Goal: Task Accomplishment & Management: Use online tool/utility

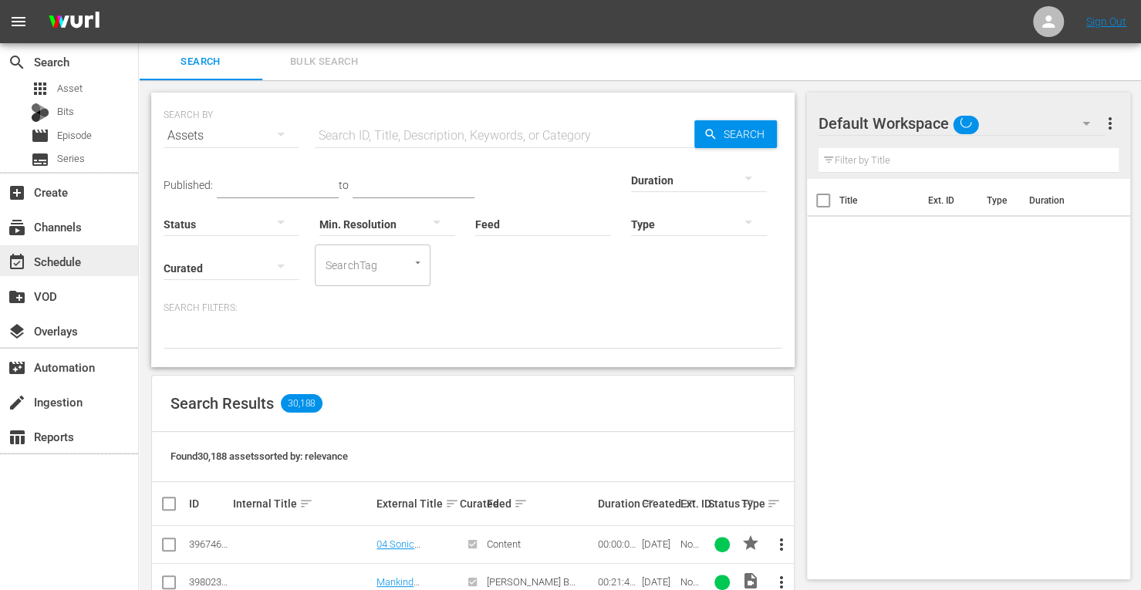
click at [45, 260] on div "event_available Schedule" at bounding box center [43, 259] width 86 height 14
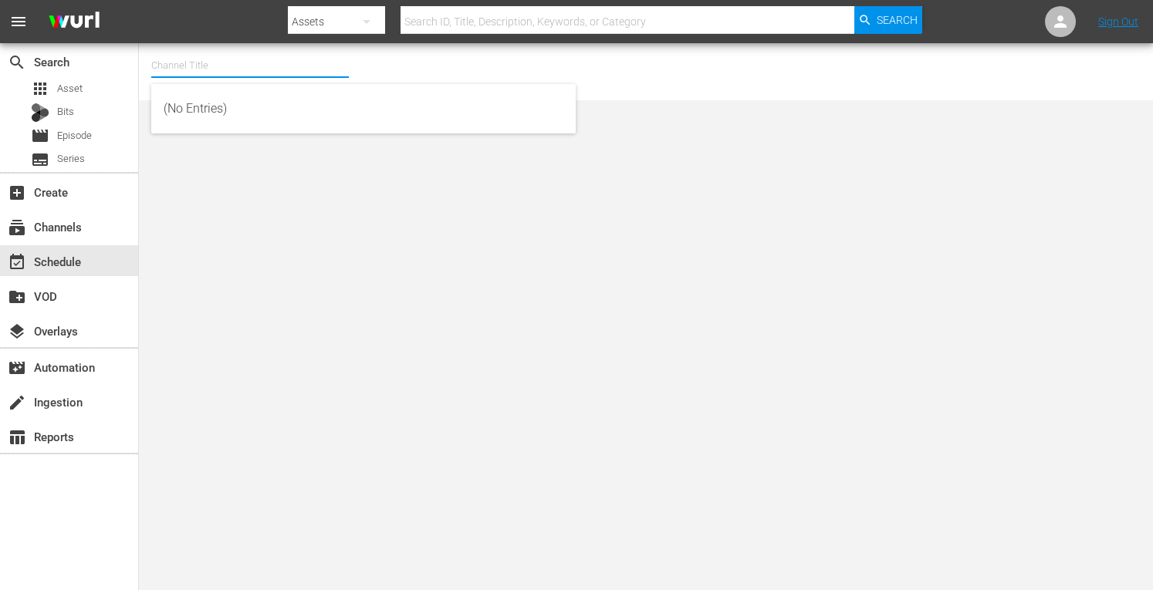
click at [227, 73] on input "text" at bounding box center [250, 65] width 198 height 37
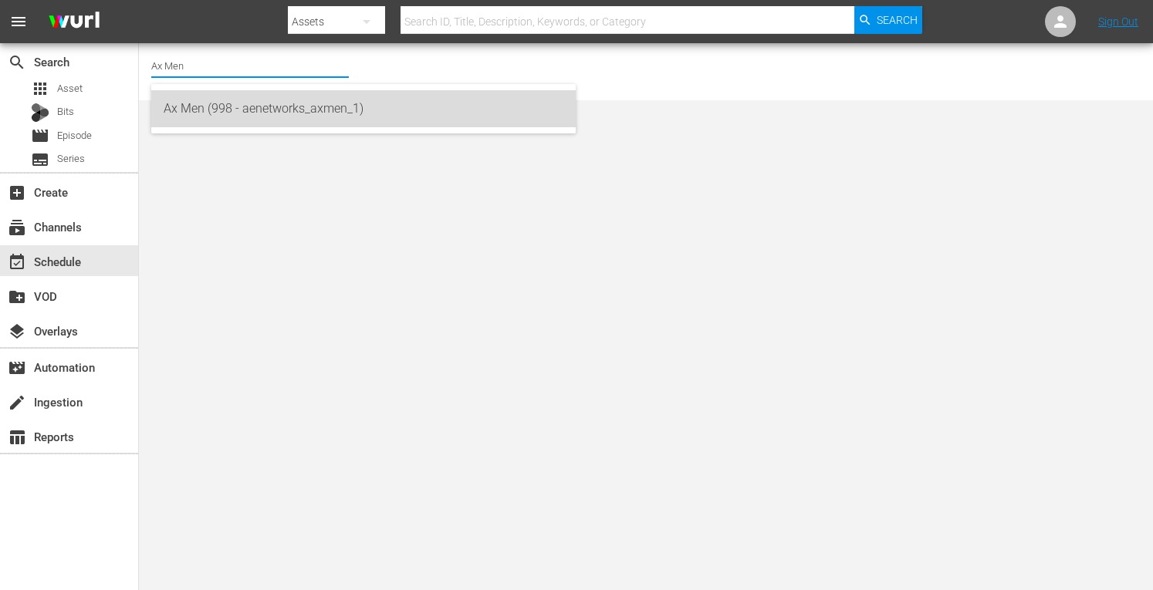
click at [222, 113] on div "Ax Men (998 - aenetworks_axmen_1)" at bounding box center [364, 108] width 400 height 37
type input "Ax Men (998 - aenetworks_axmen_1)"
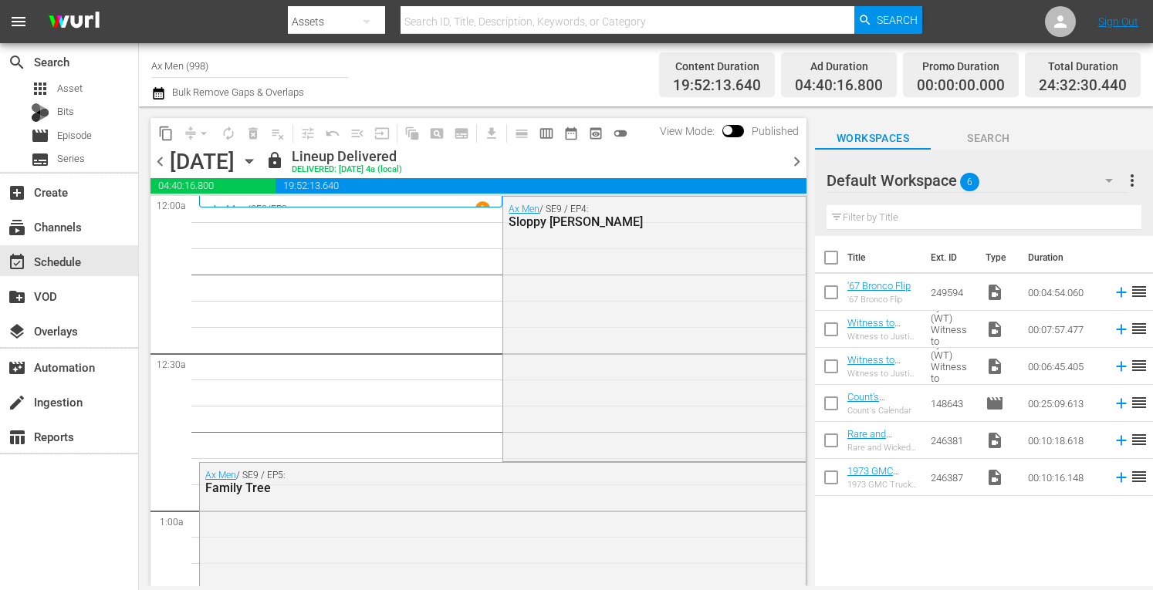
click at [258, 158] on icon "button" at bounding box center [249, 161] width 17 height 17
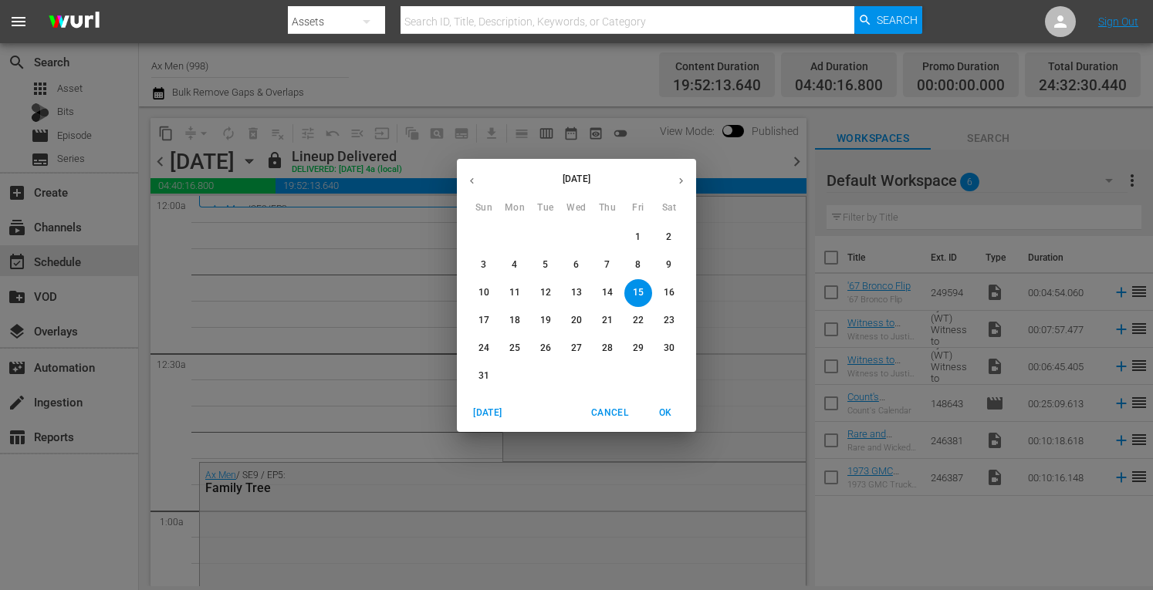
click at [682, 181] on icon "button" at bounding box center [681, 180] width 4 height 6
click at [517, 254] on button "8" at bounding box center [515, 266] width 28 height 28
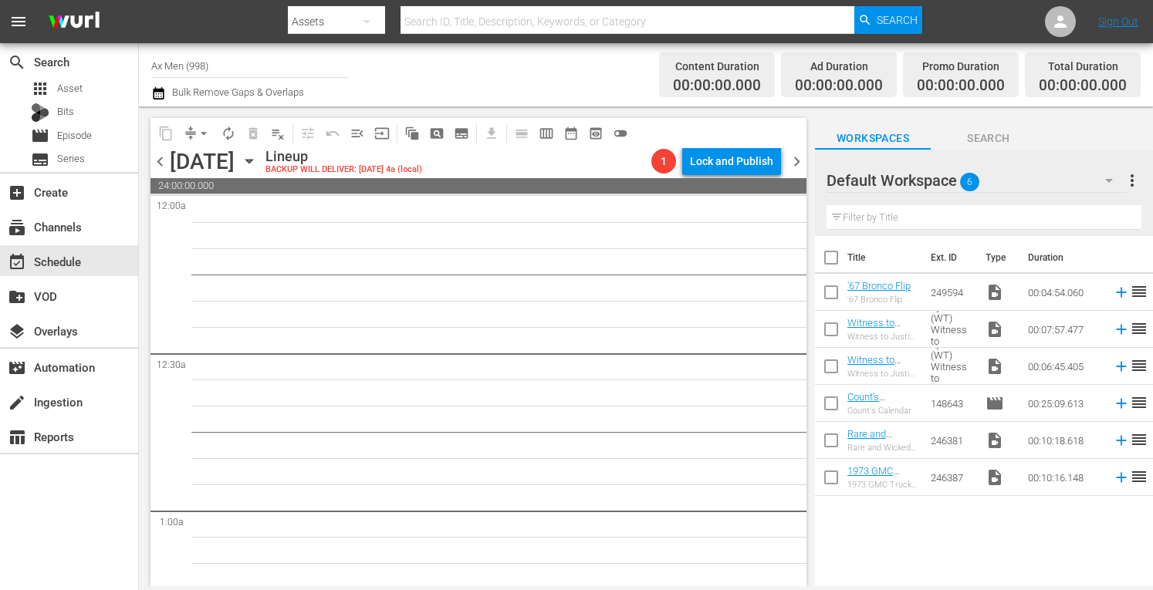
click at [161, 158] on span "chevron_left" at bounding box center [159, 161] width 19 height 19
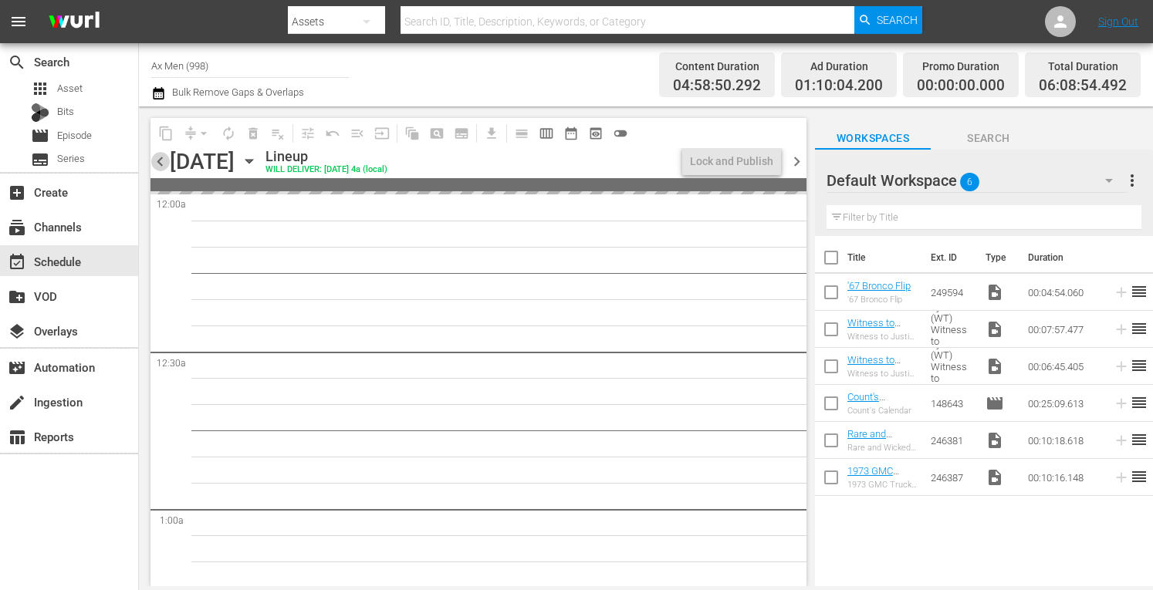
click at [161, 158] on span "chevron_left" at bounding box center [159, 161] width 19 height 19
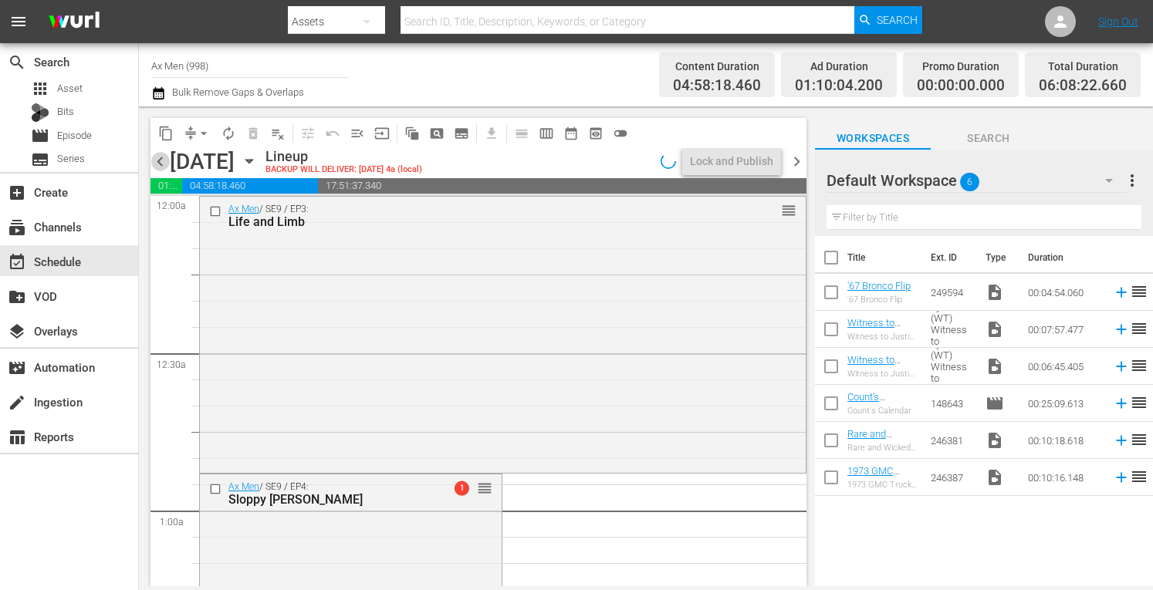
click at [161, 158] on span "chevron_left" at bounding box center [159, 161] width 19 height 19
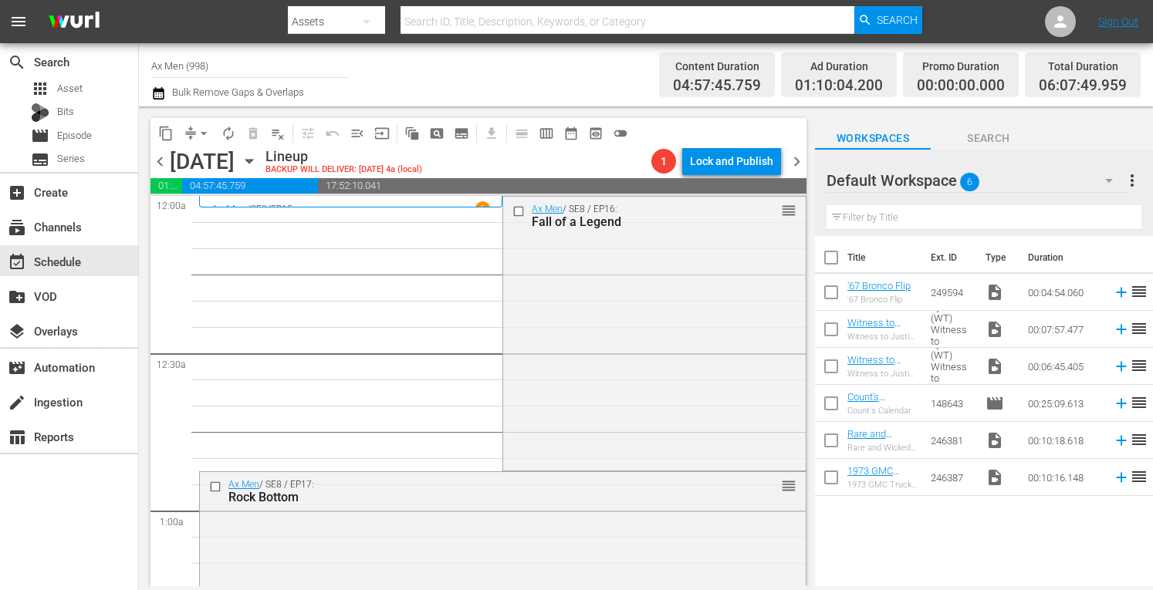
click at [157, 164] on span "chevron_left" at bounding box center [159, 161] width 19 height 19
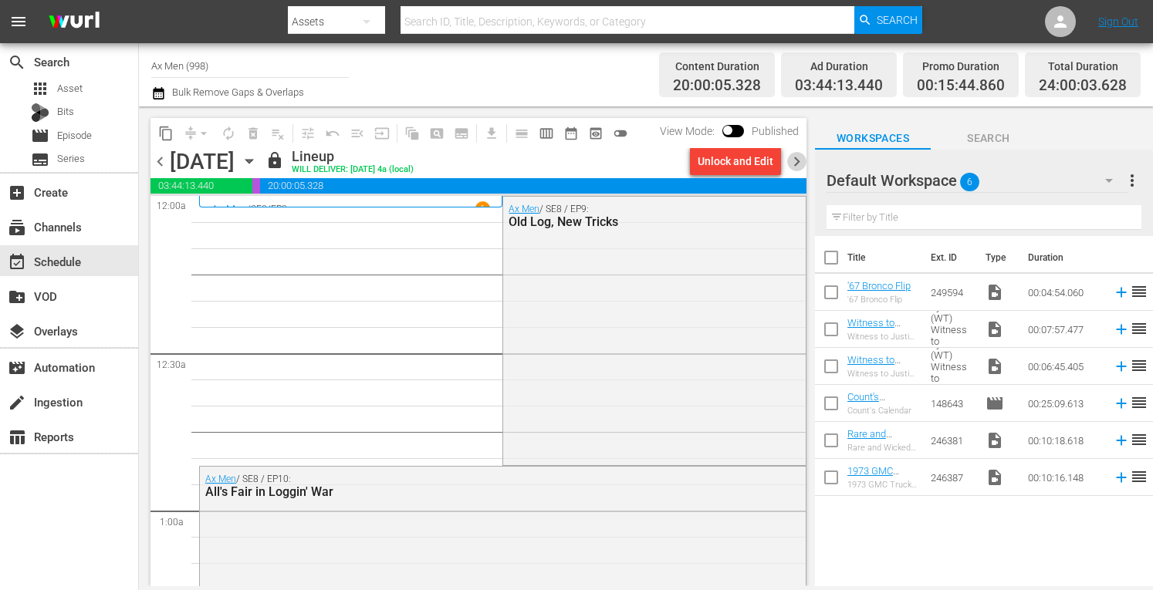
click at [795, 160] on span "chevron_right" at bounding box center [796, 161] width 19 height 19
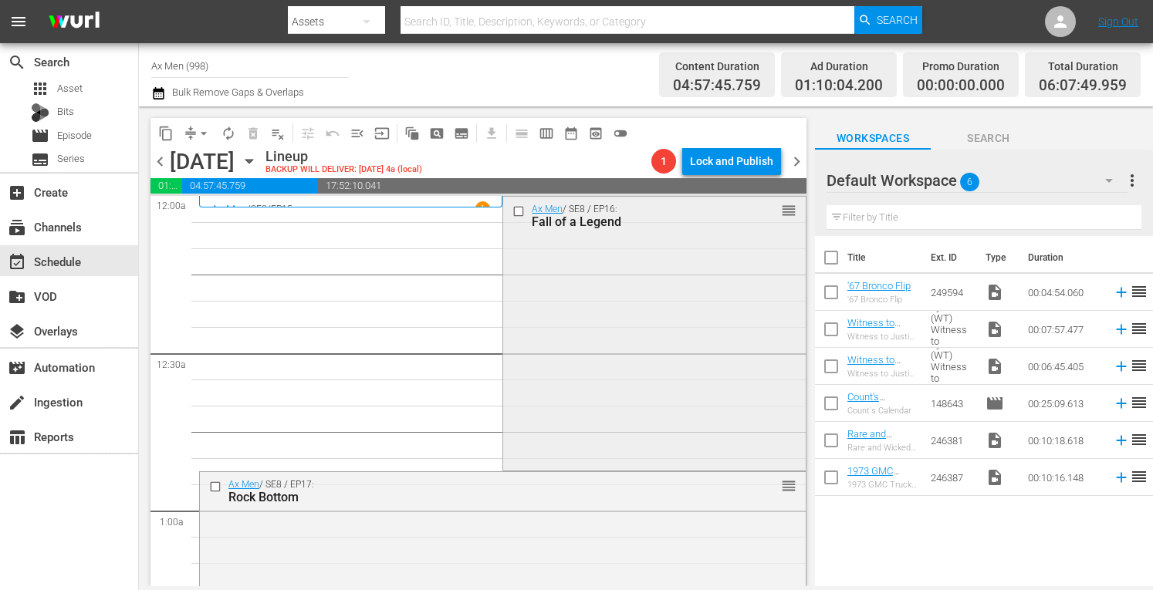
click at [636, 263] on div "Ax Men / SE8 / EP16: Fall of a Legend reorder" at bounding box center [654, 332] width 302 height 270
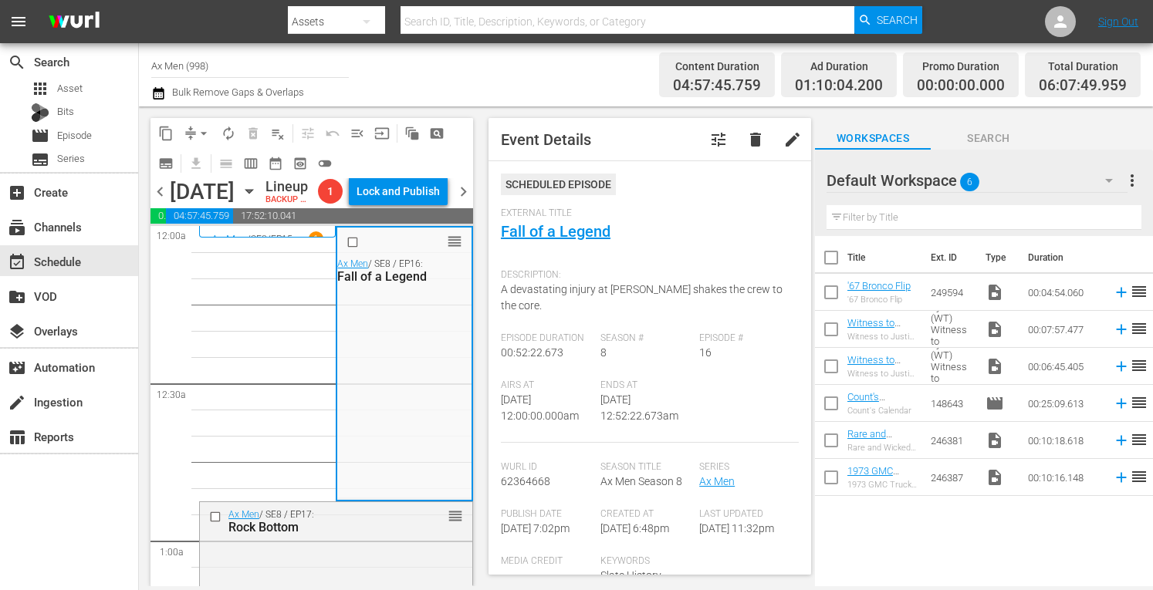
click at [636, 263] on div "Description: A devastating injury at Rygaard shakes the crew to the core." at bounding box center [650, 297] width 298 height 71
click at [329, 535] on div "Rock Bottom" at bounding box center [313, 527] width 171 height 15
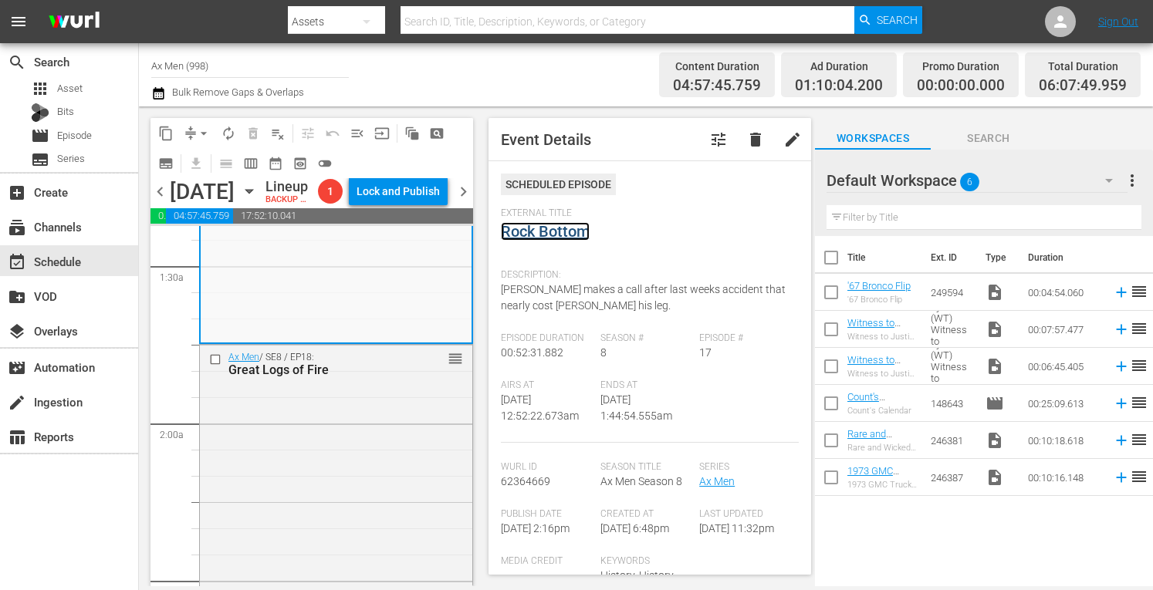
scroll to position [514, 0]
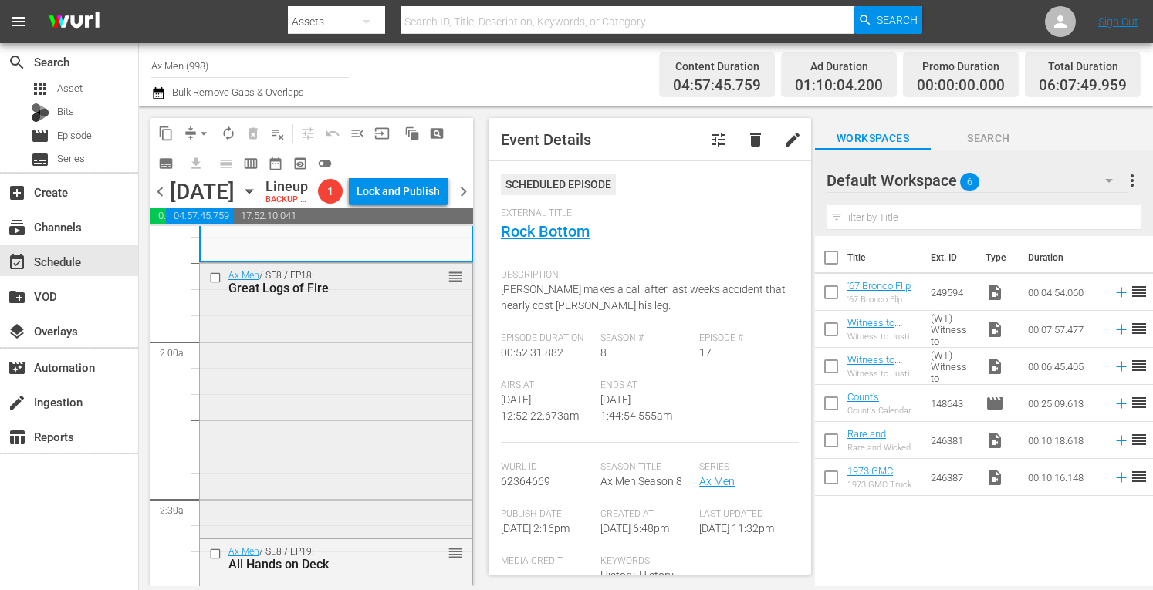
click at [398, 461] on div "Ax Men / SE8 / EP18: Great Logs of Fire reorder" at bounding box center [336, 399] width 272 height 272
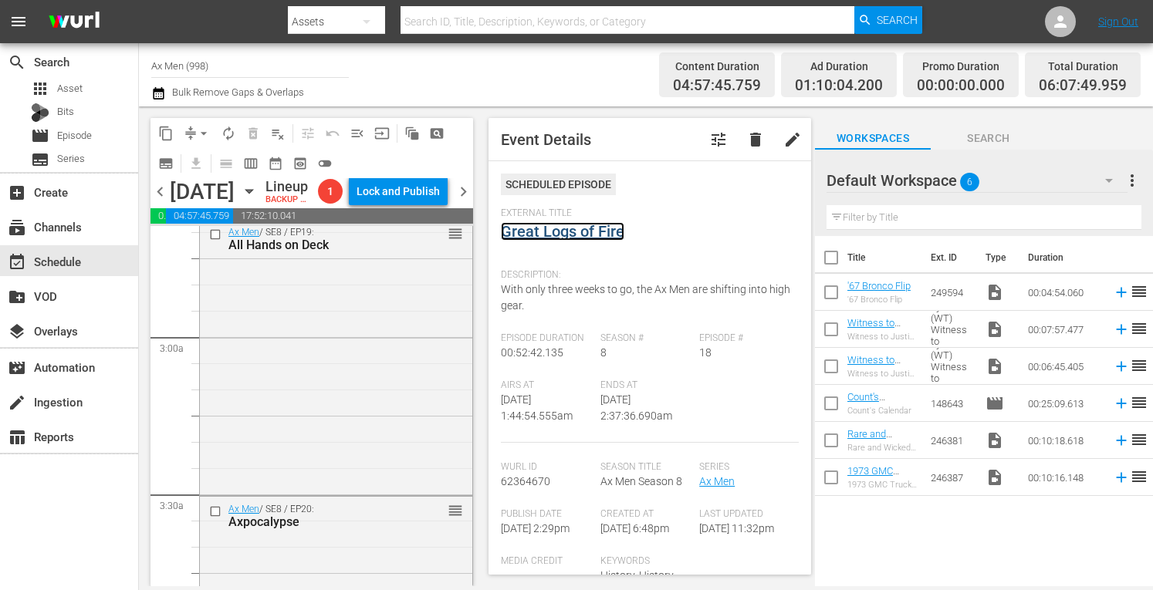
scroll to position [853, 0]
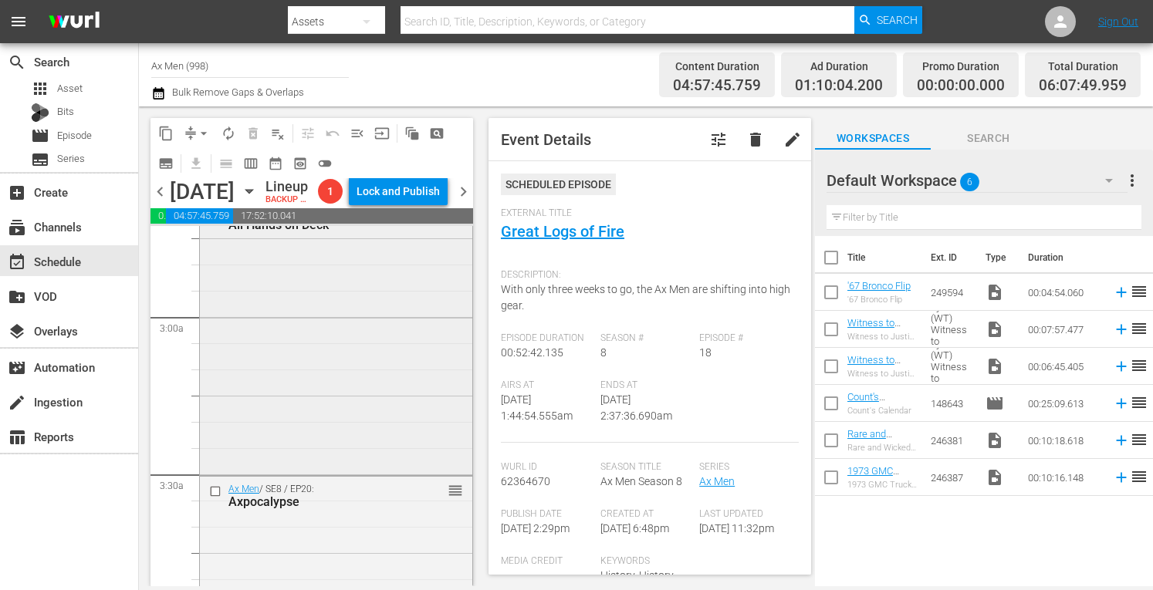
click at [394, 428] on div "Ax Men / SE8 / EP19: All Hands on Deck reorder" at bounding box center [336, 336] width 272 height 272
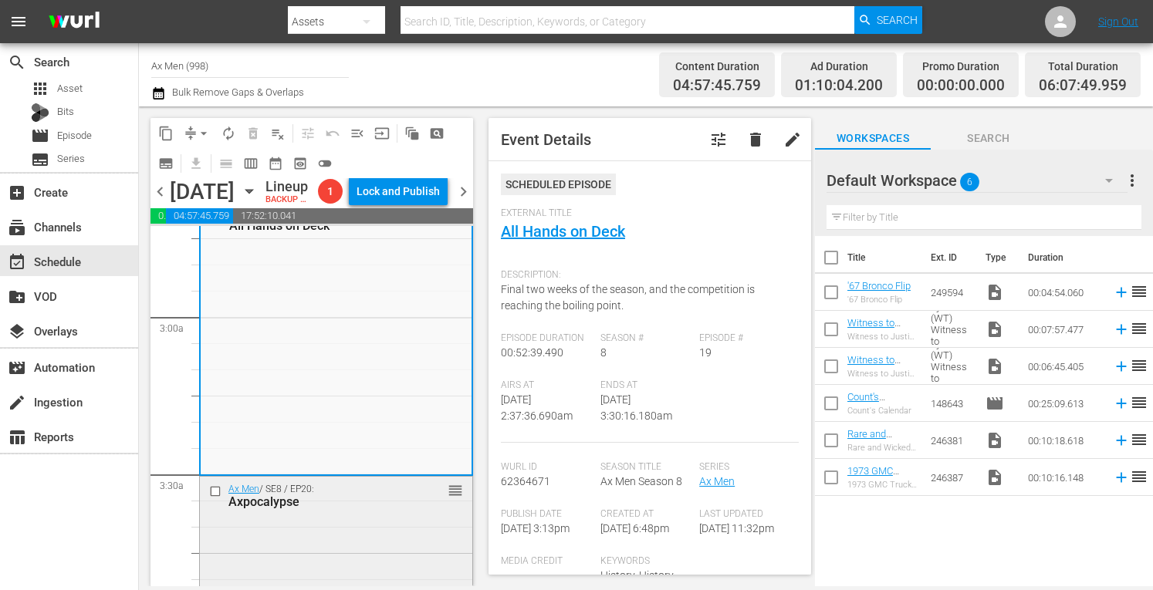
click at [400, 515] on div "Ax Men / SE8 / EP20: Axpocalypse reorder" at bounding box center [336, 496] width 272 height 38
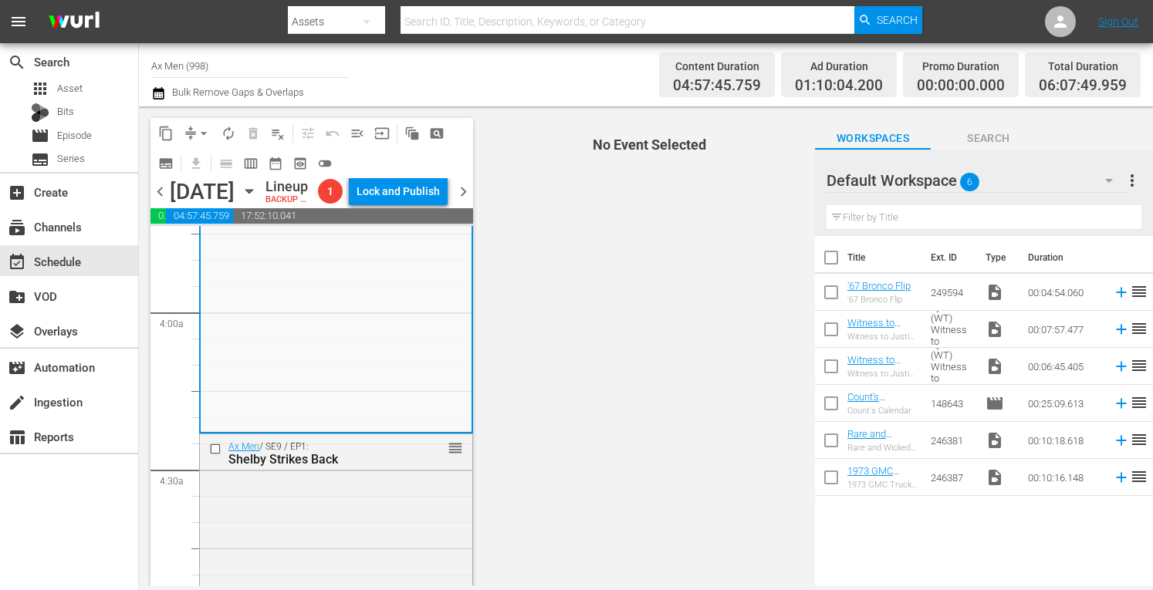
scroll to position [1183, 0]
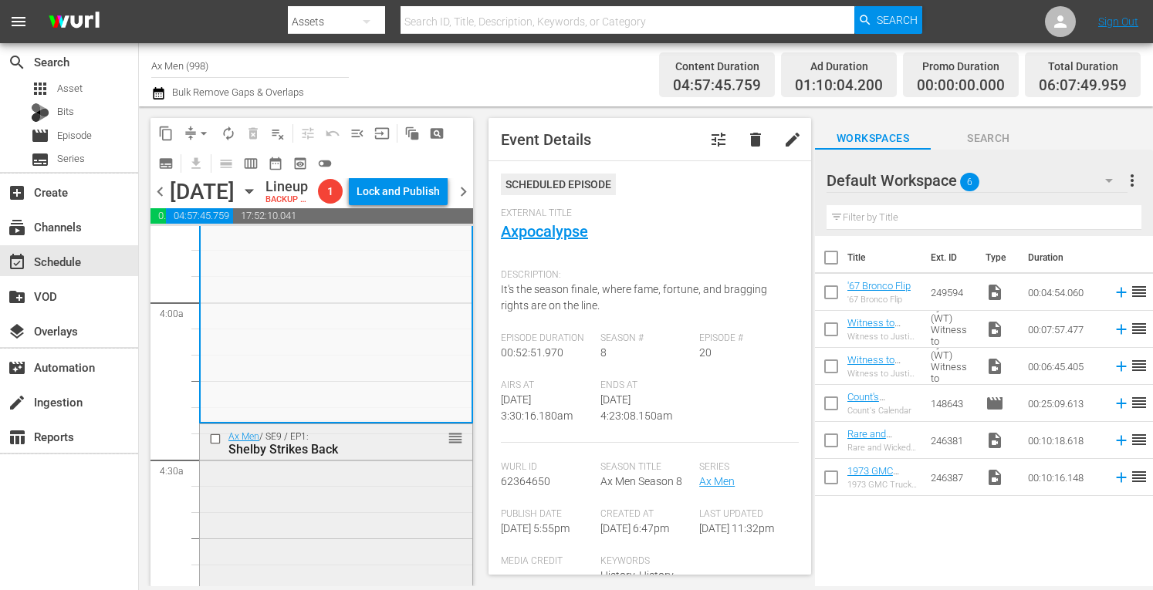
click at [352, 548] on div "Ax Men / SE9 / EP1: Shelby Strikes Back reorder" at bounding box center [336, 559] width 272 height 271
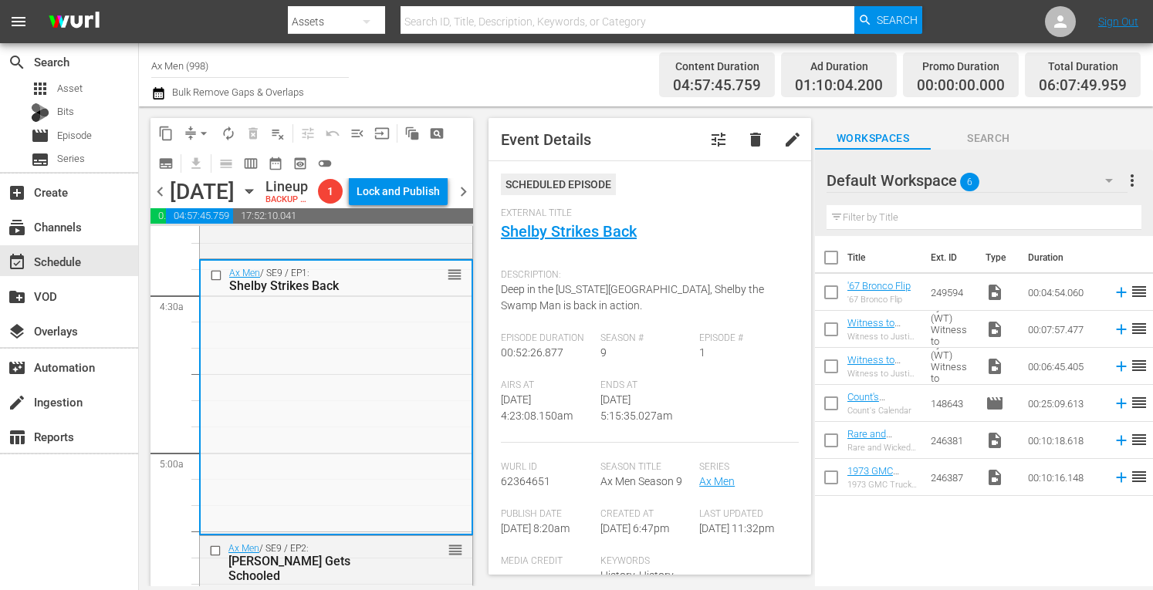
scroll to position [1409, 0]
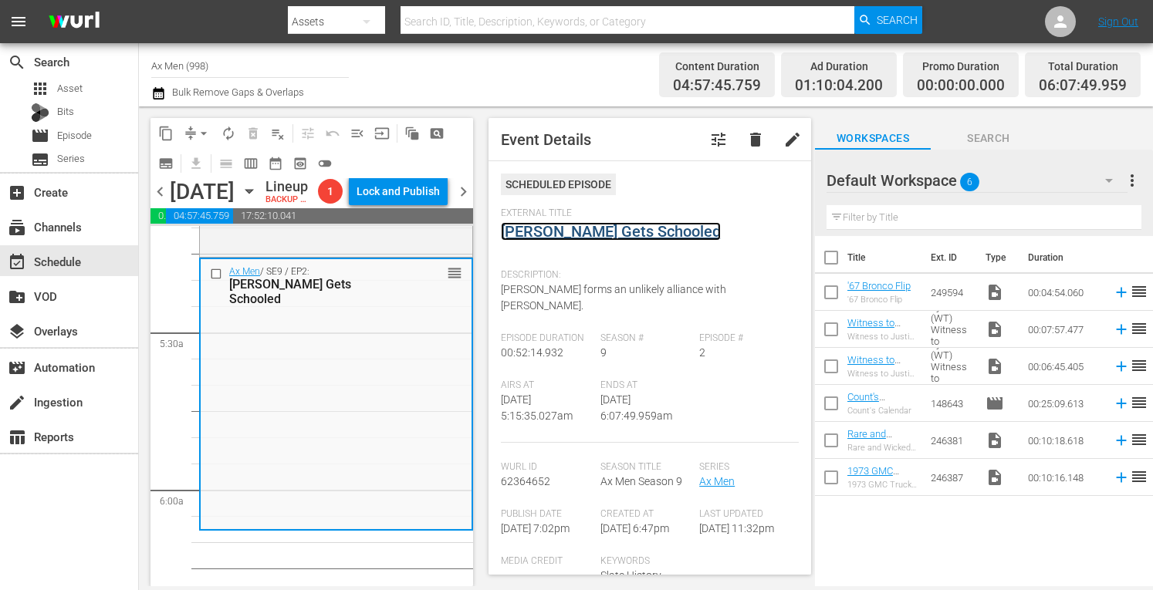
scroll to position [1574, 0]
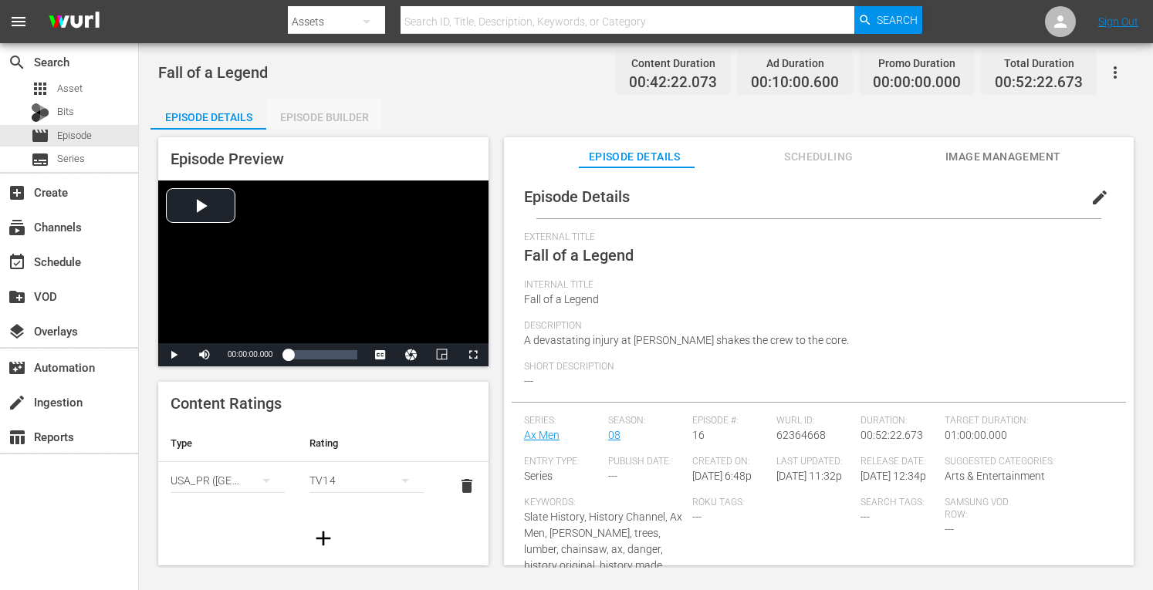
click at [343, 112] on div "Episode Builder" at bounding box center [324, 117] width 116 height 37
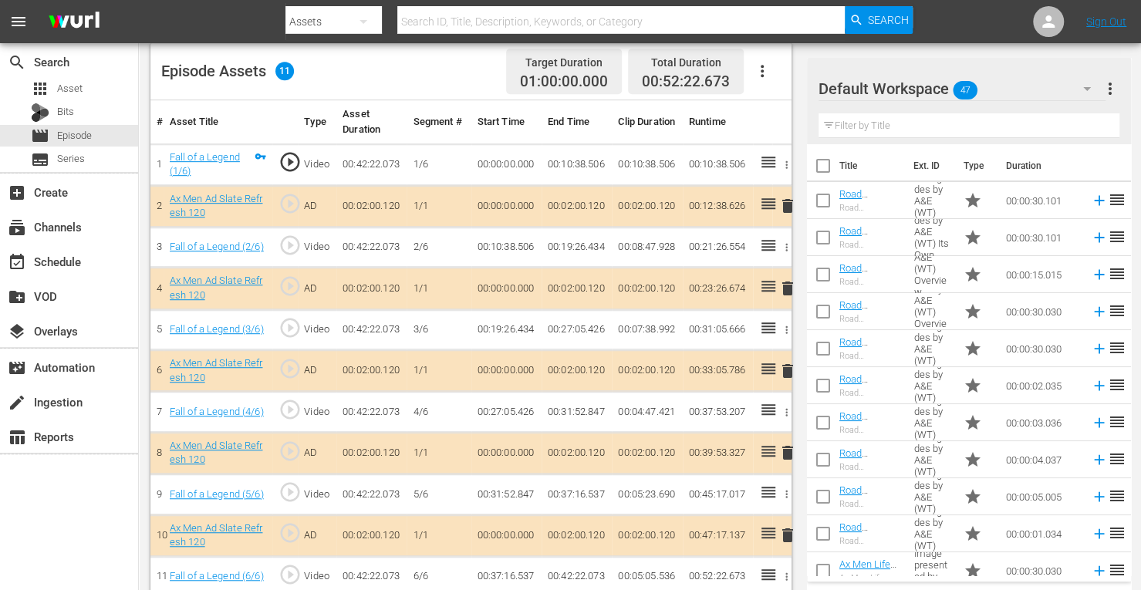
scroll to position [420, 0]
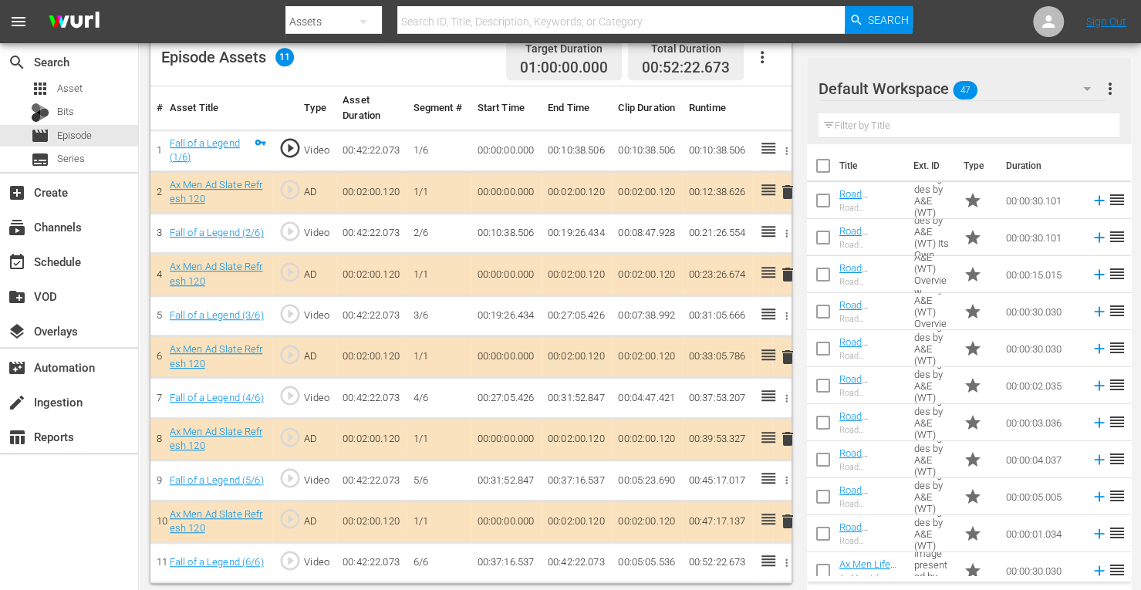
click at [784, 353] on span "delete" at bounding box center [788, 357] width 19 height 19
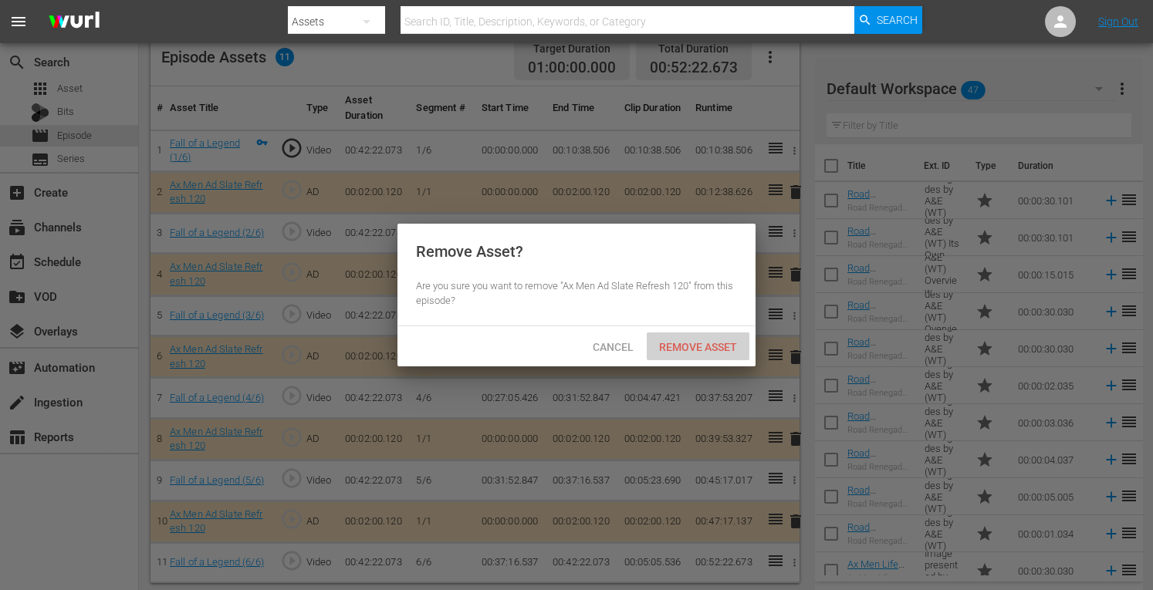
click at [701, 343] on span "Remove Asset" at bounding box center [698, 347] width 103 height 12
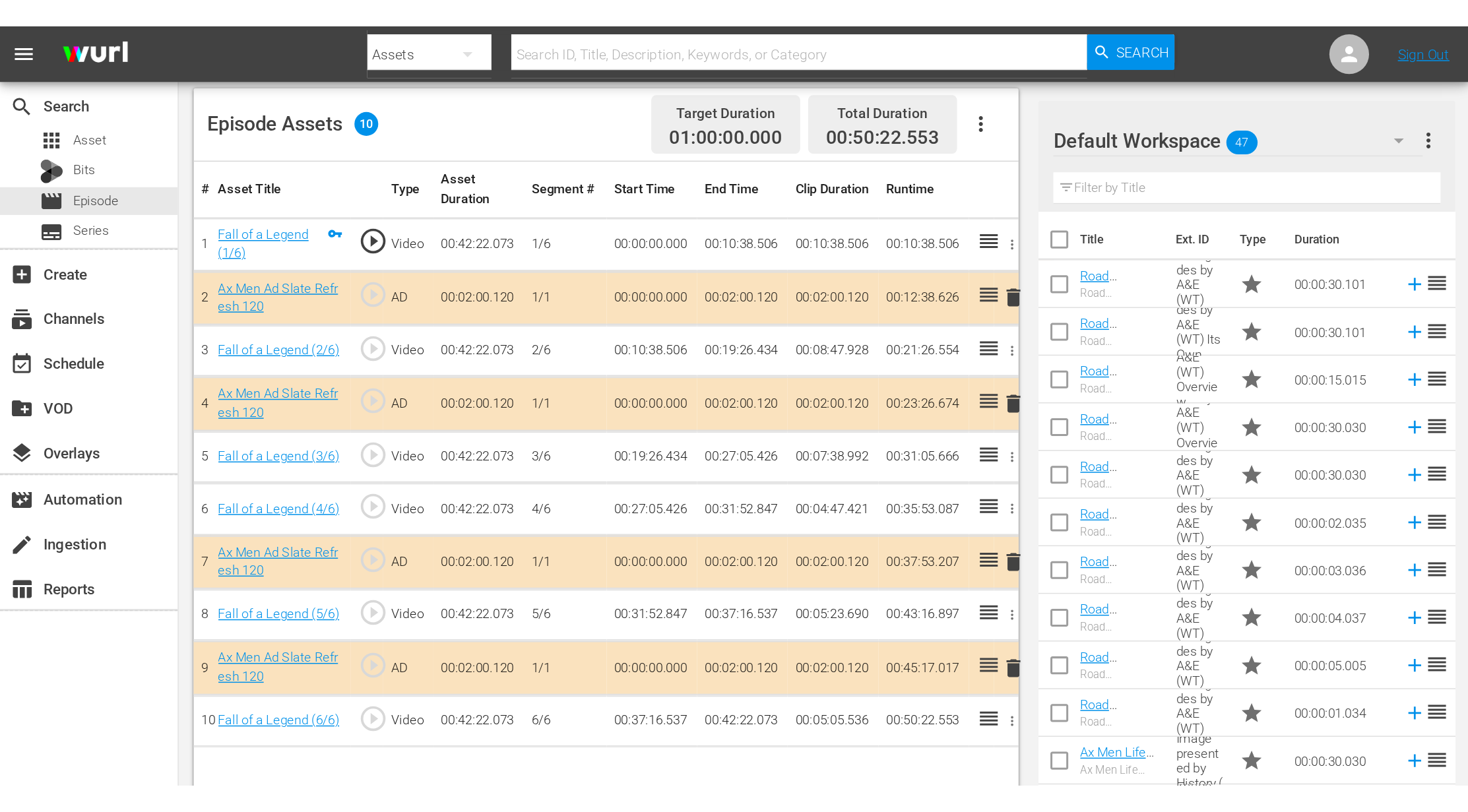
scroll to position [50, 0]
